Goal: Task Accomplishment & Management: Use online tool/utility

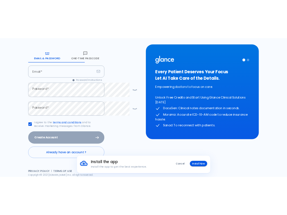
scroll to position [112, 0]
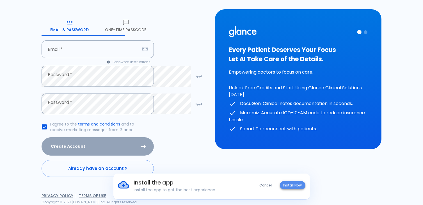
click at [281, 185] on button "Install Now" at bounding box center [293, 185] width 26 height 8
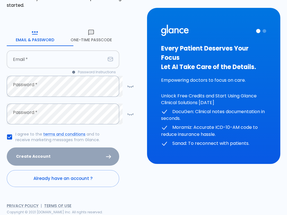
click at [49, 51] on input "text" at bounding box center [56, 60] width 99 height 18
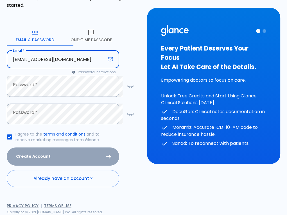
type input "AALRIZAIZA@GMAIL.COM"
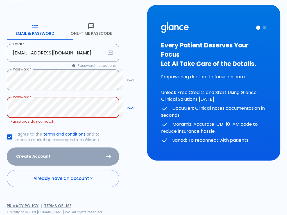
scroll to position [140, 0]
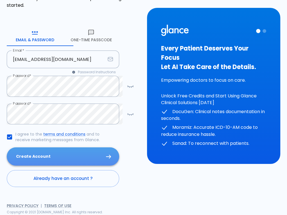
click at [34, 147] on button "Create Account" at bounding box center [63, 156] width 112 height 18
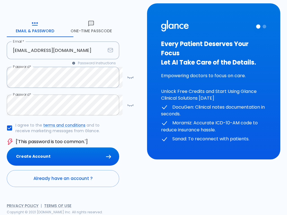
click at [130, 102] on icon "button" at bounding box center [130, 105] width 7 height 7
click at [132, 74] on icon "button" at bounding box center [130, 77] width 7 height 7
click at [0, 56] on div "HELP? Create your account Please enter your email and create a password to get …" at bounding box center [70, 78] width 140 height 274
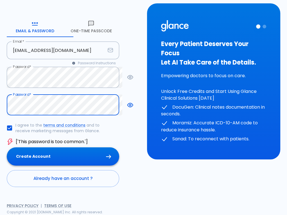
click at [44, 147] on button "Create Account" at bounding box center [63, 156] width 112 height 18
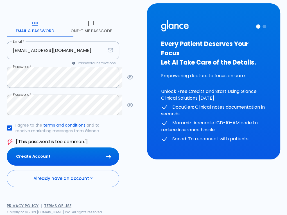
scroll to position [84, 0]
click at [4, 108] on div "HELP? Create your account Please enter your email and create a password to get …" at bounding box center [70, 78] width 140 height 274
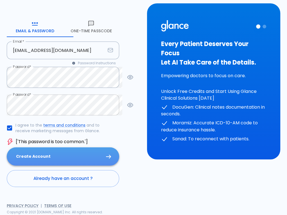
click at [55, 166] on button "Create Account" at bounding box center [63, 156] width 112 height 18
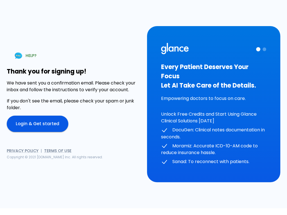
scroll to position [39, 0]
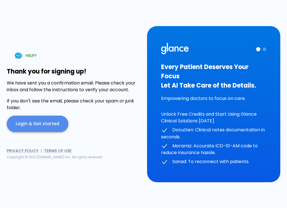
click at [56, 117] on link "Login & Get started" at bounding box center [38, 124] width 62 height 16
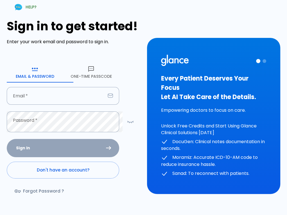
type input "AALRIZAIZA@GMAIL.COM"
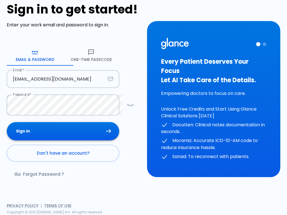
scroll to position [84, 0]
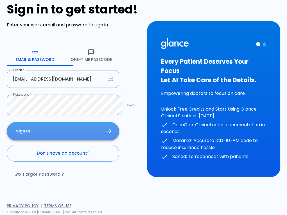
click at [38, 131] on button "Sign In" at bounding box center [63, 131] width 112 height 18
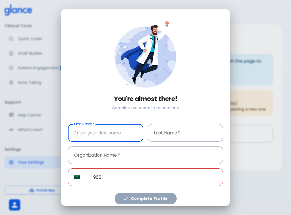
type input "a"
type input "A"
type input "ADEEB"
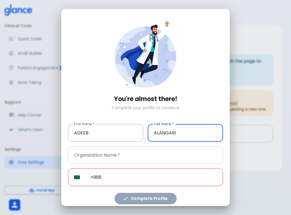
type input "ALANGARI"
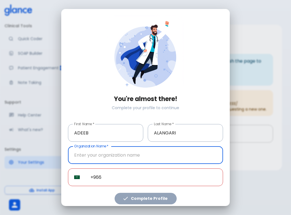
click at [71, 160] on input "text" at bounding box center [145, 155] width 155 height 18
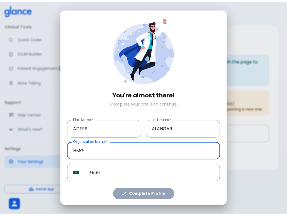
scroll to position [22, 0]
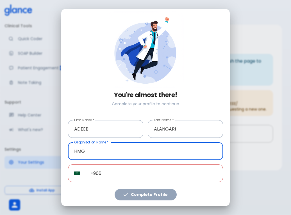
type input "HMG"
click at [117, 167] on input "+966" at bounding box center [153, 174] width 139 height 18
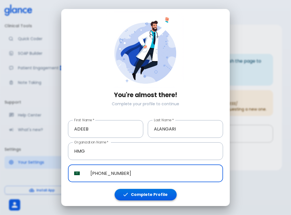
type input "[PHONE_NUMBER]"
click at [129, 189] on button "Complete Profile" at bounding box center [146, 195] width 62 height 12
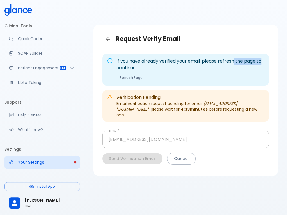
drag, startPoint x: 163, startPoint y: 78, endPoint x: 206, endPoint y: 76, distance: 42.7
click at [206, 71] on p "If you have already verified your email, please refresh the page to continue." at bounding box center [190, 64] width 148 height 13
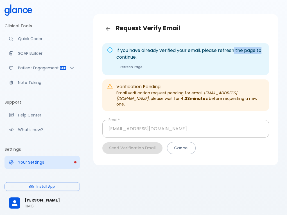
scroll to position [17, 0]
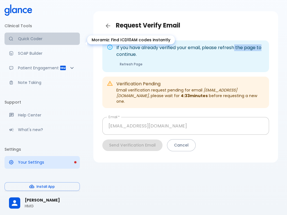
click at [28, 40] on p "Quick Coder" at bounding box center [46, 39] width 57 height 6
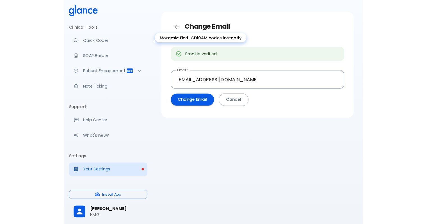
scroll to position [13, 0]
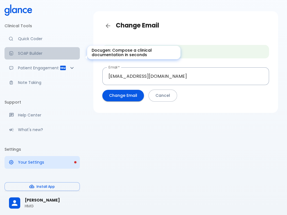
click at [39, 56] on p "SOAP Builder" at bounding box center [46, 54] width 57 height 6
click at [23, 56] on p "SOAP Builder" at bounding box center [46, 54] width 57 height 6
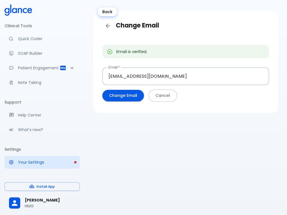
click at [107, 24] on icon "Back" at bounding box center [107, 25] width 7 height 7
click at [109, 25] on icon "Back" at bounding box center [108, 26] width 4 height 4
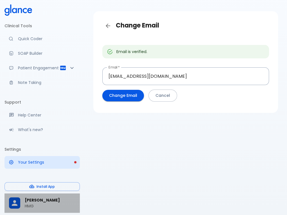
click at [31, 203] on p "HMG" at bounding box center [50, 206] width 51 height 6
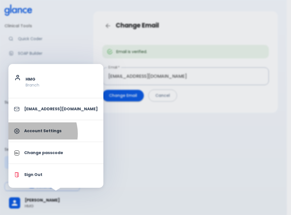
click at [35, 134] on link "Account Settings" at bounding box center [55, 130] width 95 height 17
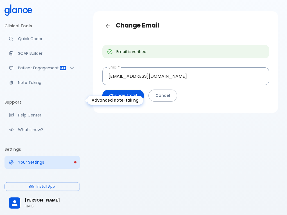
click at [36, 85] on p "Note Taking" at bounding box center [46, 83] width 57 height 6
click at [22, 28] on li "Clinical Tools" at bounding box center [41, 25] width 75 height 13
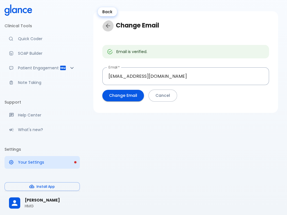
click at [106, 27] on icon "Back" at bounding box center [107, 25] width 7 height 7
click at [107, 27] on icon "Back" at bounding box center [107, 25] width 7 height 7
drag, startPoint x: 202, startPoint y: 1, endPoint x: 139, endPoint y: 4, distance: 63.0
click at [139, 4] on div "Change Email Email is verified. Email   * aalrizaiza@gmail.com Email * Change E…" at bounding box center [185, 101] width 202 height 229
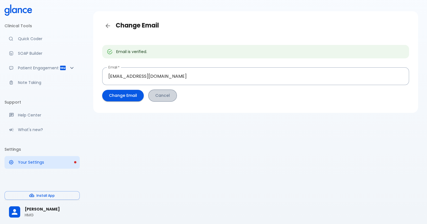
click at [177, 102] on button "Cancel" at bounding box center [162, 96] width 29 height 12
click at [50, 71] on p "Patient Engagement" at bounding box center [39, 68] width 42 height 6
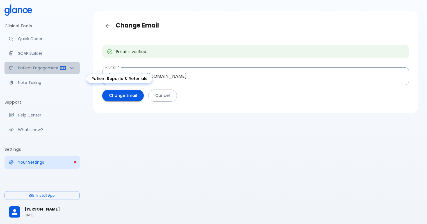
click at [74, 71] on icon "Patient Reports & Referrals" at bounding box center [72, 68] width 7 height 7
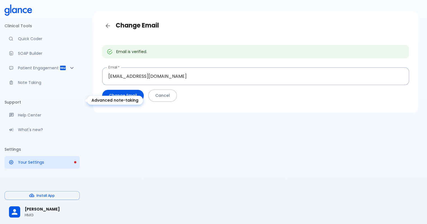
click at [55, 85] on p "Note Taking" at bounding box center [46, 83] width 57 height 6
click at [42, 109] on li "Support" at bounding box center [41, 101] width 75 height 13
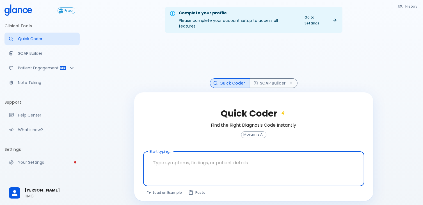
click at [333, 22] on icon at bounding box center [335, 20] width 5 height 5
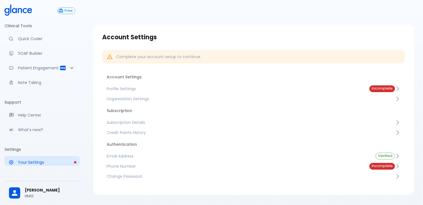
click at [242, 92] on span "Profile Settings" at bounding box center [234, 89] width 254 height 6
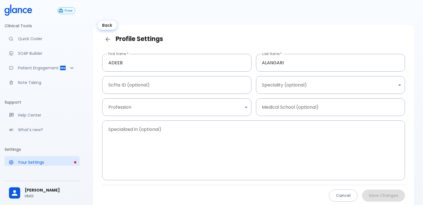
click at [111, 43] on icon "Back" at bounding box center [107, 39] width 7 height 7
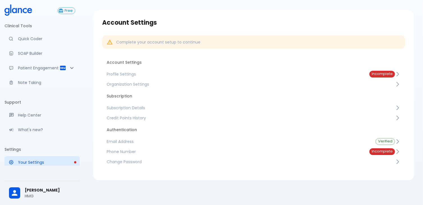
scroll to position [40, 0]
click at [179, 149] on span "Phone Number" at bounding box center [234, 152] width 254 height 6
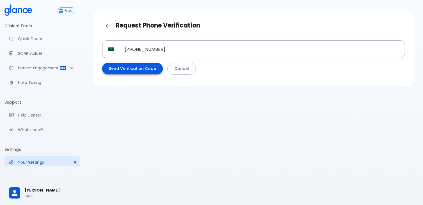
click at [145, 74] on button "Send Verification Code" at bounding box center [132, 69] width 61 height 12
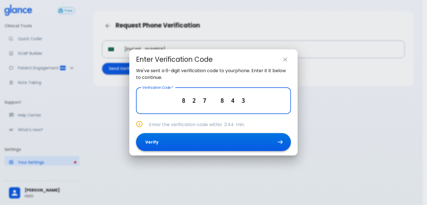
type input "8 2 7 8 4 3"
click at [204, 151] on button "Verify" at bounding box center [213, 142] width 155 height 18
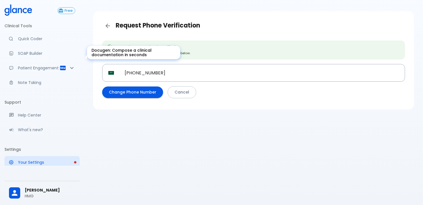
click at [44, 56] on p "SOAP Builder" at bounding box center [46, 54] width 57 height 6
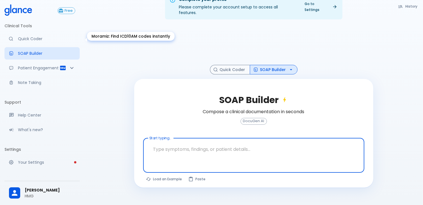
click at [47, 45] on link "Quick Coder" at bounding box center [41, 39] width 75 height 12
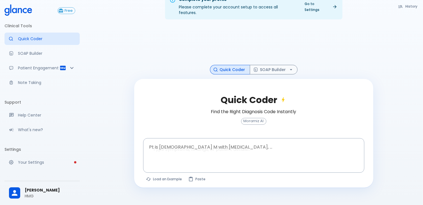
scroll to position [28, 0]
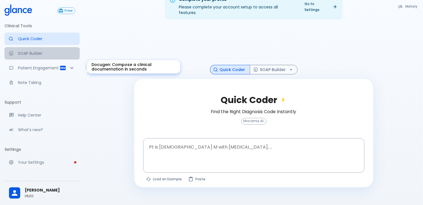
click at [41, 56] on p "SOAP Builder" at bounding box center [46, 54] width 57 height 6
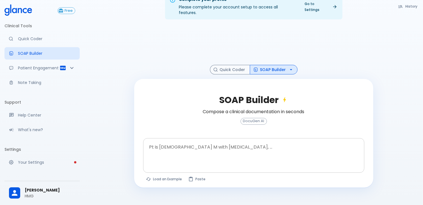
click at [158, 152] on textarea at bounding box center [253, 150] width 213 height 21
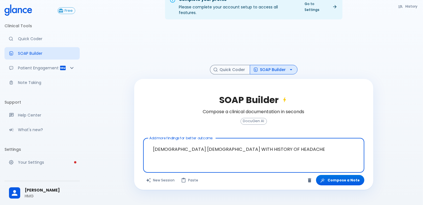
scroll to position [30, 0]
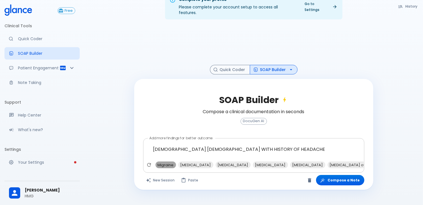
click at [171, 168] on span "Migraine" at bounding box center [166, 165] width 21 height 6
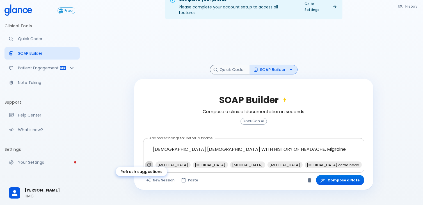
click at [152, 168] on icon "Refresh suggestions" at bounding box center [149, 165] width 6 height 6
click at [227, 168] on span "nausea" at bounding box center [217, 165] width 19 height 6
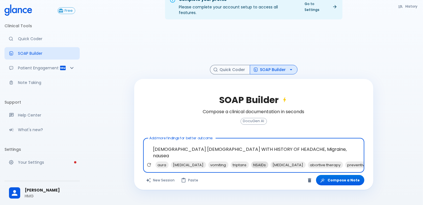
click at [268, 168] on span "NSAIDs" at bounding box center [259, 165] width 17 height 6
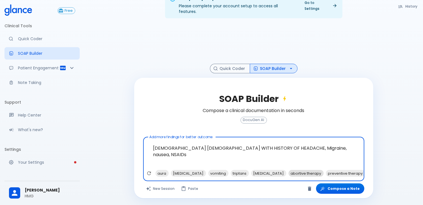
click at [324, 177] on span "abortive therapy" at bounding box center [306, 173] width 35 height 6
type textarea "[DEMOGRAPHIC_DATA] [DEMOGRAPHIC_DATA] WITH HISTORY OF HEADACHE, Migraine, nause…"
click at [174, 177] on div "aura [MEDICAL_DATA] vomiting triptans [MEDICAL_DATA] preventive therapy [MEDICA…" at bounding box center [254, 175] width 219 height 10
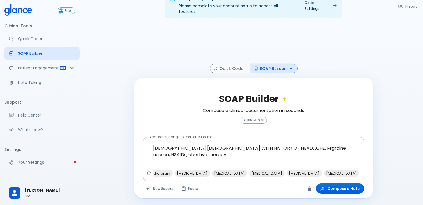
scroll to position [0, 423]
click at [320, 189] on icon "button" at bounding box center [323, 189] width 6 height 6
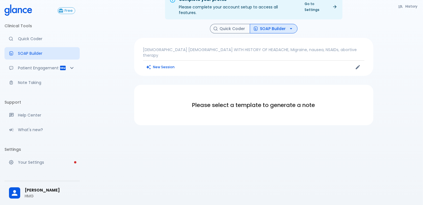
scroll to position [13, 0]
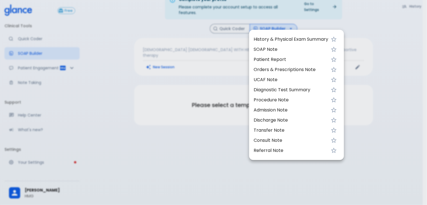
click at [288, 53] on span "SOAP Note" at bounding box center [291, 49] width 75 height 7
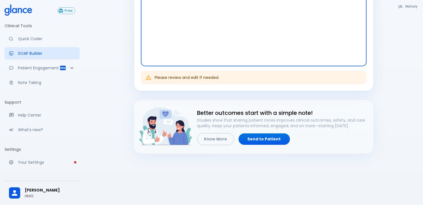
scroll to position [210, 0]
click at [42, 71] on p "Patient Engagement" at bounding box center [39, 68] width 42 height 6
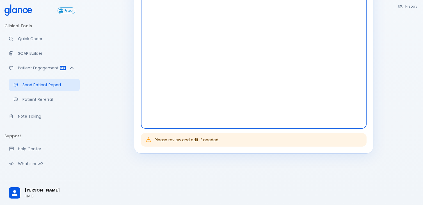
scroll to position [363, 0]
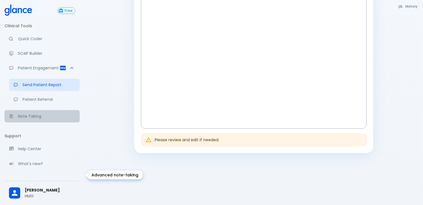
click at [37, 119] on p "Note Taking" at bounding box center [46, 116] width 57 height 6
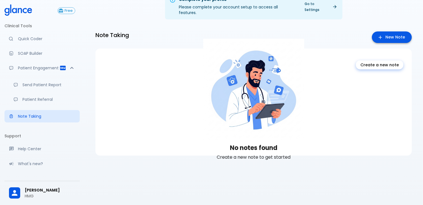
click at [376, 43] on link "New Note" at bounding box center [392, 37] width 40 height 12
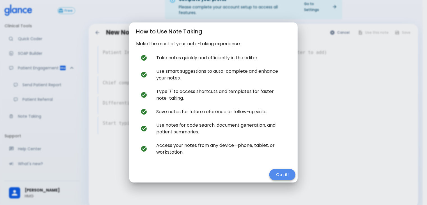
click at [275, 181] on button "Got it!" at bounding box center [283, 175] width 26 height 12
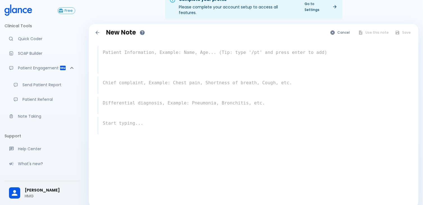
click at [149, 70] on textarea at bounding box center [253, 59] width 311 height 25
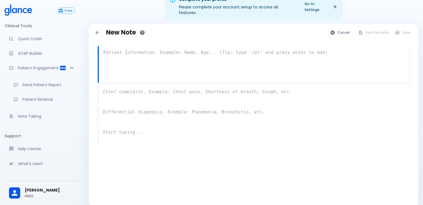
click at [135, 103] on div "x" at bounding box center [254, 94] width 312 height 18
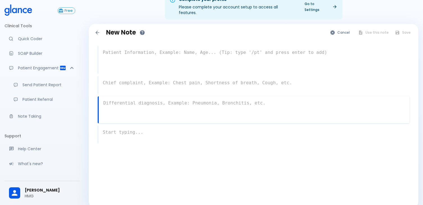
click at [128, 123] on div "x" at bounding box center [254, 109] width 312 height 27
click at [122, 144] on div "x" at bounding box center [254, 135] width 312 height 18
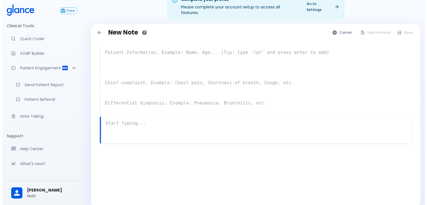
scroll to position [33, 0]
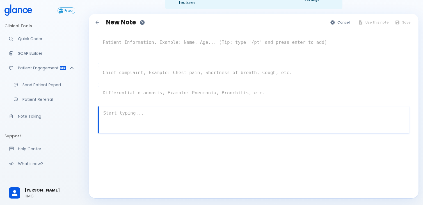
click at [128, 44] on textarea at bounding box center [253, 49] width 311 height 25
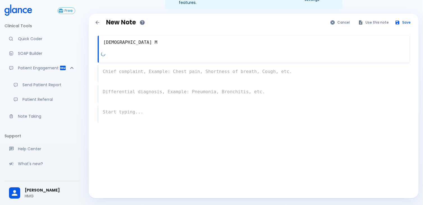
type textarea "[DEMOGRAPHIC_DATA] M"
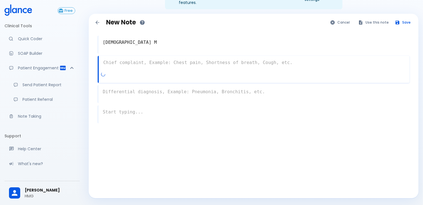
click at [180, 77] on div "x" at bounding box center [254, 69] width 312 height 27
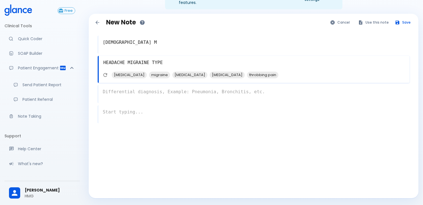
type textarea "HEADACHE MIGRAINE TYPE"
click at [148, 98] on div "x" at bounding box center [254, 94] width 312 height 18
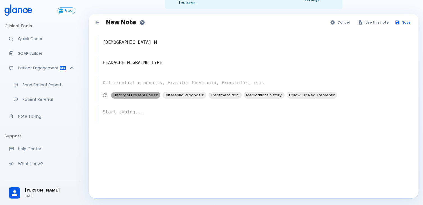
click at [148, 98] on span "History of Present Illness:" at bounding box center [135, 95] width 49 height 6
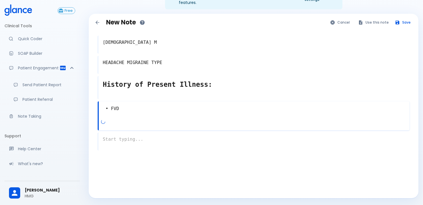
type textarea "• FVD"
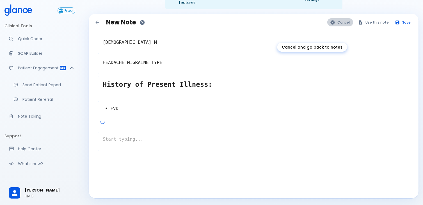
click at [327, 26] on button "Cancel" at bounding box center [340, 22] width 26 height 8
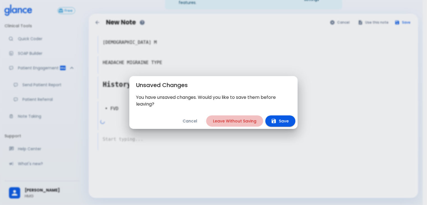
click at [210, 125] on button "Leave Without Saving" at bounding box center [234, 121] width 57 height 12
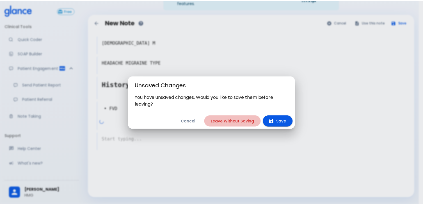
scroll to position [13, 0]
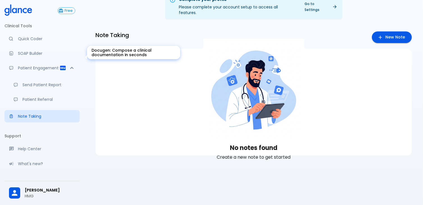
click at [35, 55] on p "SOAP Builder" at bounding box center [46, 54] width 57 height 6
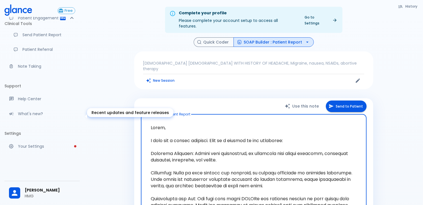
scroll to position [92, 0]
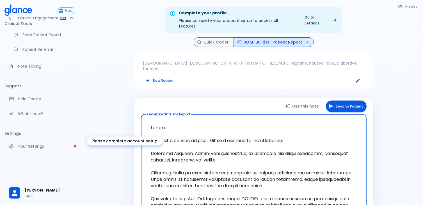
click at [32, 144] on p "Your Settings" at bounding box center [46, 147] width 57 height 6
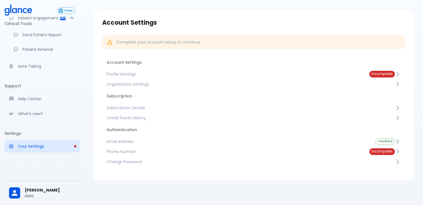
scroll to position [40, 0]
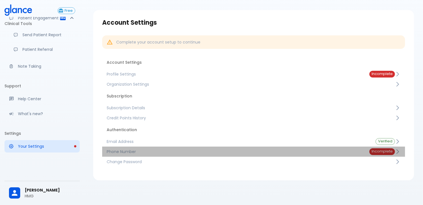
click at [134, 147] on link "Phone Number Incomplete" at bounding box center [253, 152] width 303 height 10
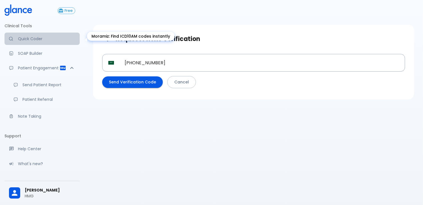
click at [33, 42] on p "Quick Coder" at bounding box center [46, 39] width 57 height 6
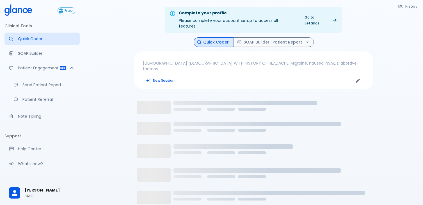
click at [187, 72] on p "[DEMOGRAPHIC_DATA] [DEMOGRAPHIC_DATA] WITH HISTORY OF HEADACHE, Migraine, nause…" at bounding box center [253, 65] width 221 height 11
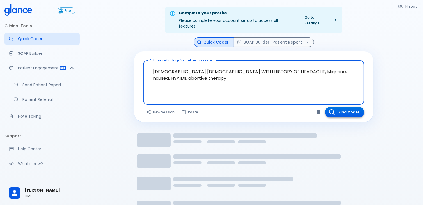
click at [332, 117] on button "Find Codes" at bounding box center [344, 112] width 39 height 10
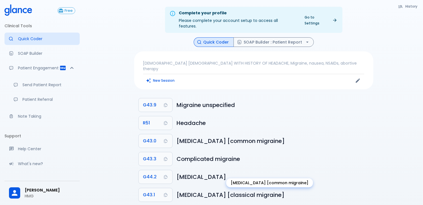
scroll to position [28, 0]
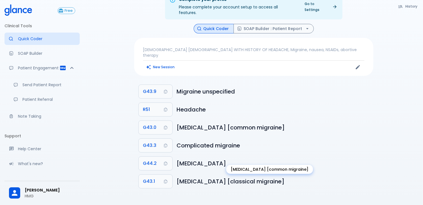
click at [185, 132] on h6 "[MEDICAL_DATA] [common migraine]" at bounding box center [273, 127] width 192 height 9
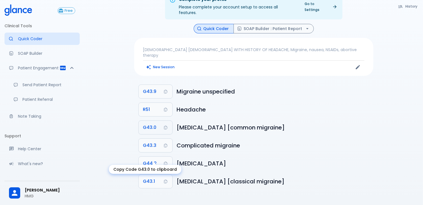
click at [167, 134] on button "G43.0" at bounding box center [156, 127] width 34 height 13
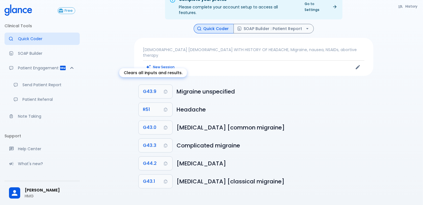
click at [169, 68] on div "Clears all inputs and results." at bounding box center [153, 72] width 68 height 9
click at [174, 68] on div "Clears all inputs and results." at bounding box center [153, 72] width 68 height 9
click at [172, 69] on button "New Session" at bounding box center [160, 67] width 35 height 8
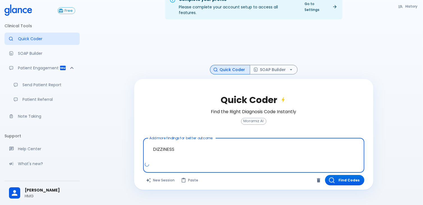
scroll to position [30, 0]
type textarea "DIZZINESS"
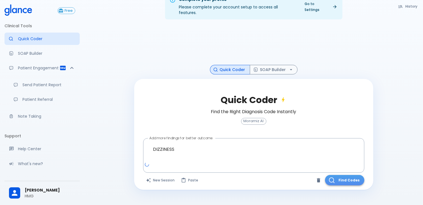
click at [338, 184] on button "Find Codes" at bounding box center [344, 180] width 39 height 10
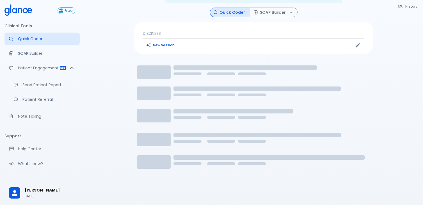
click at [375, 143] on div "History Quick Coder SOAP Builder DIZZINESS New Session Loading..." at bounding box center [254, 104] width 253 height 193
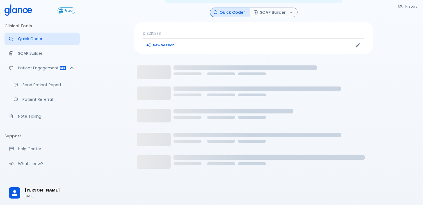
scroll to position [13, 0]
